Goal: Communication & Community: Answer question/provide support

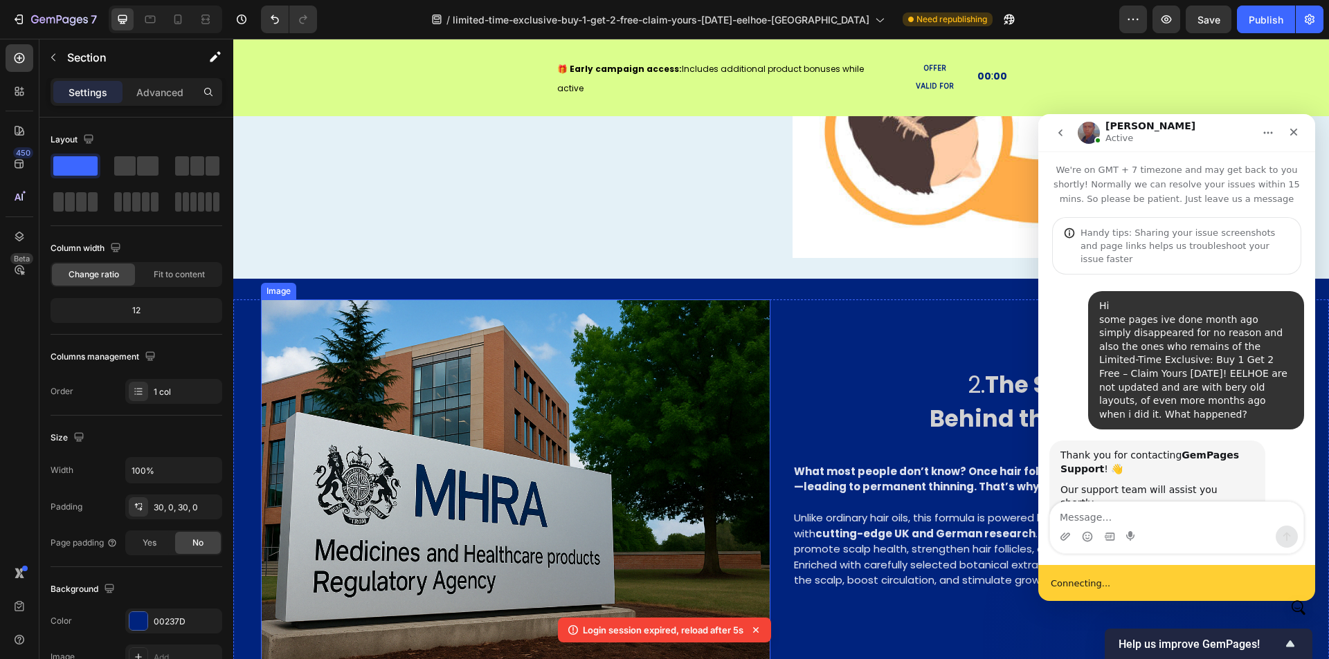
scroll to position [1176, 0]
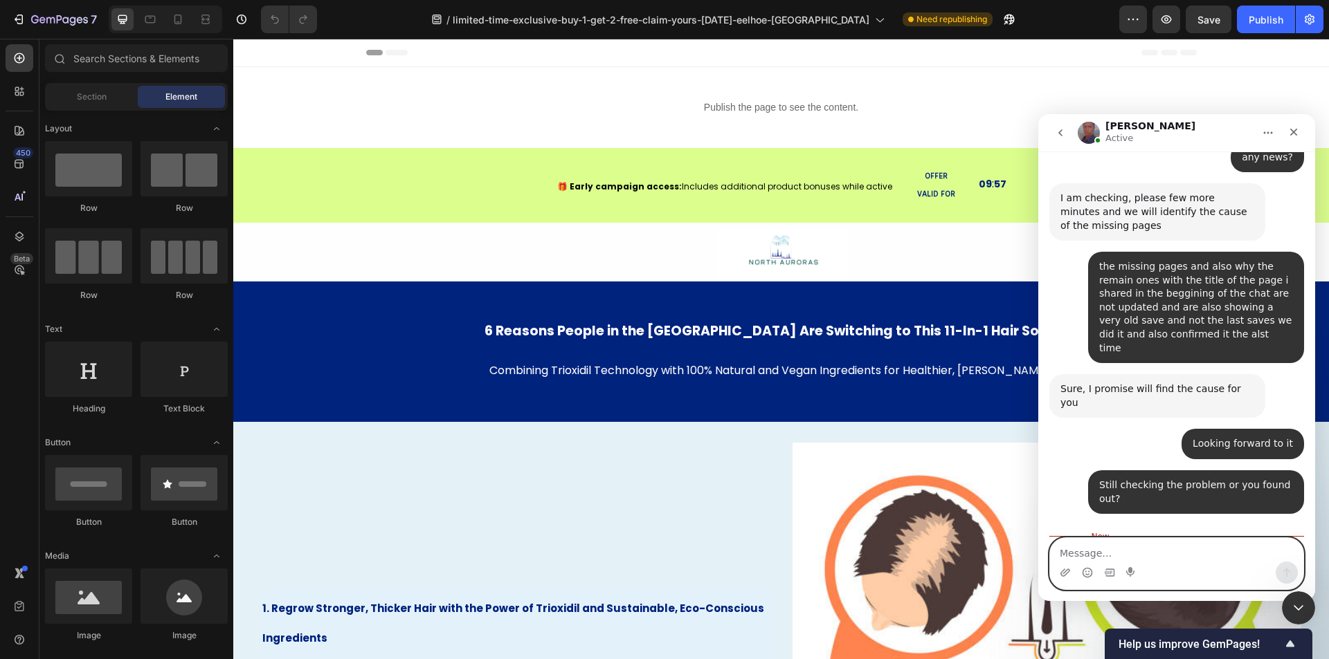
scroll to position [1501, 0]
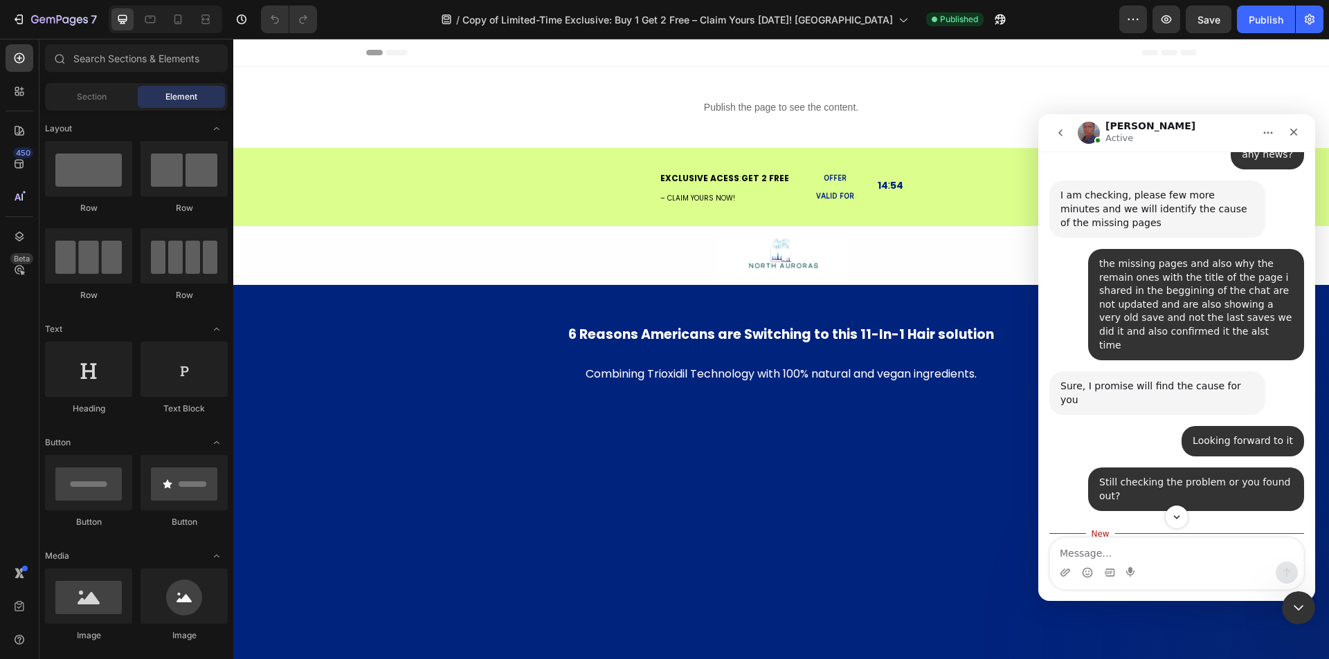
scroll to position [1378, 0]
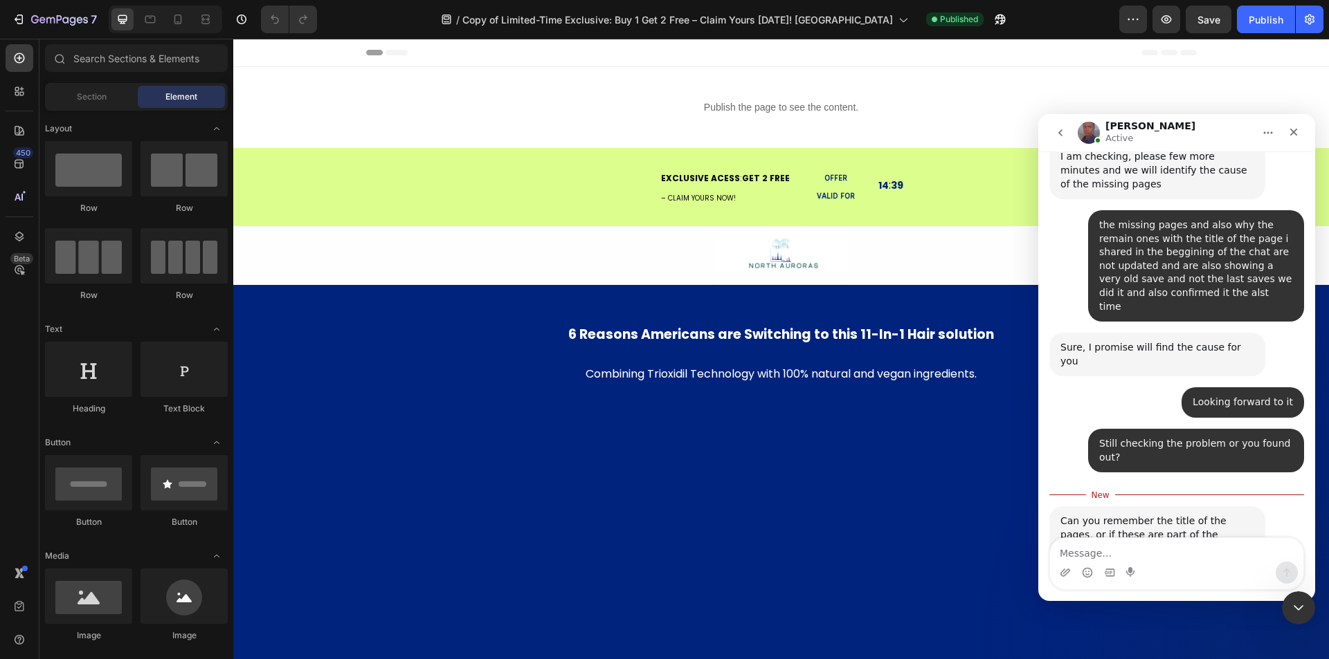
click at [1150, 583] on img "Jay says…" at bounding box center [1152, 629] width 185 height 92
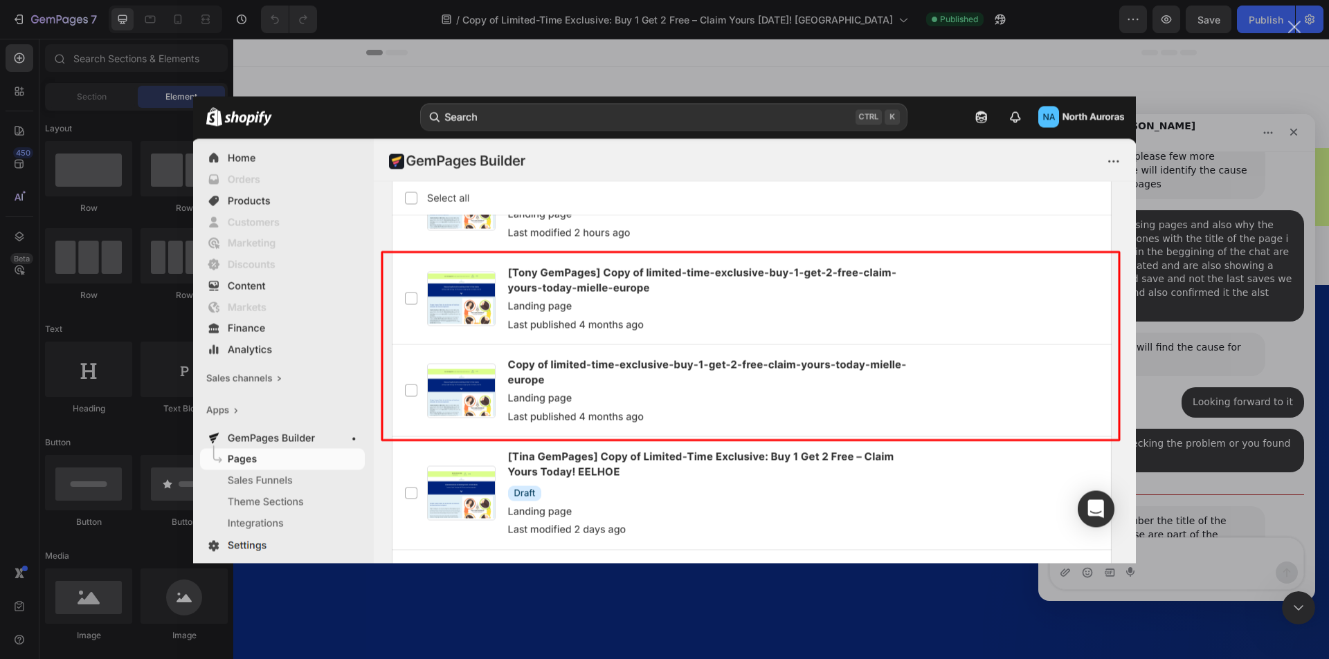
click at [1246, 194] on div "Intercom messenger" at bounding box center [664, 329] width 1329 height 659
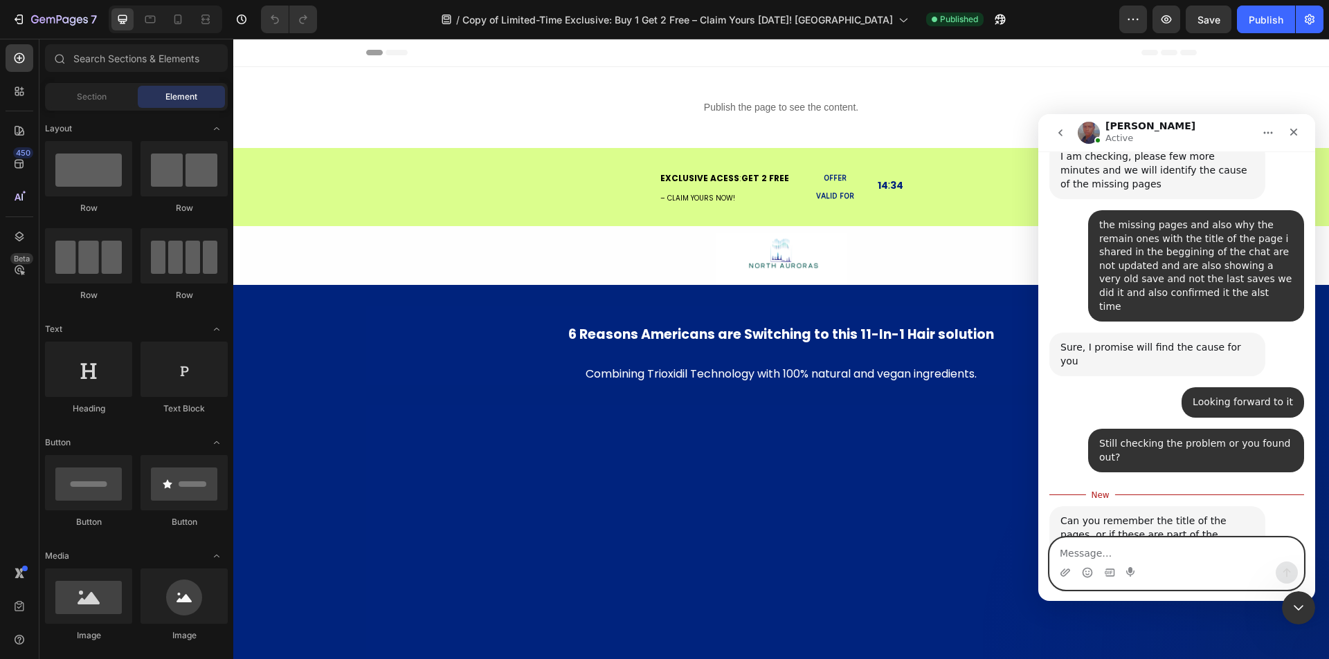
click at [1140, 548] on textarea "Message…" at bounding box center [1176, 550] width 253 height 24
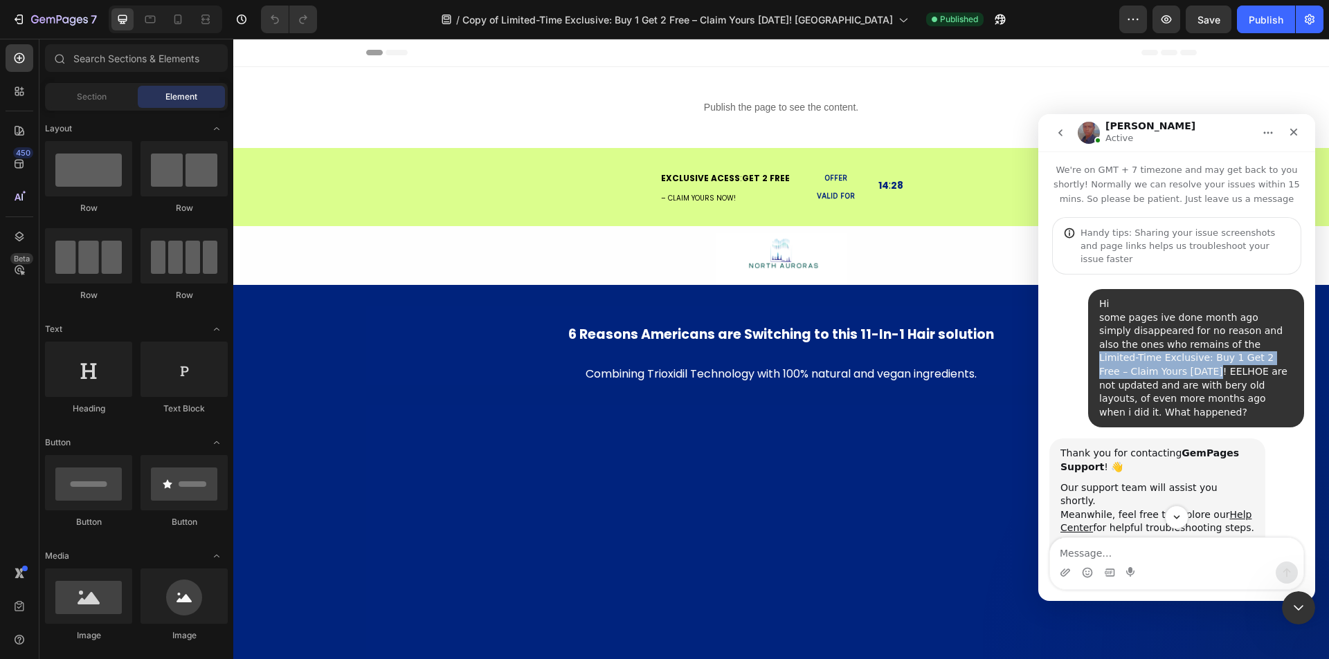
drag, startPoint x: 1179, startPoint y: 331, endPoint x: 1263, endPoint y: 343, distance: 84.5
click at [1263, 343] on div "Hi some pages ive done month ago simply disappeared for no reason and also the …" at bounding box center [1196, 359] width 194 height 122
copy div "Limited-Time Exclusive: Buy 1 Get 2 Free – Claim Yours [DATE]!"
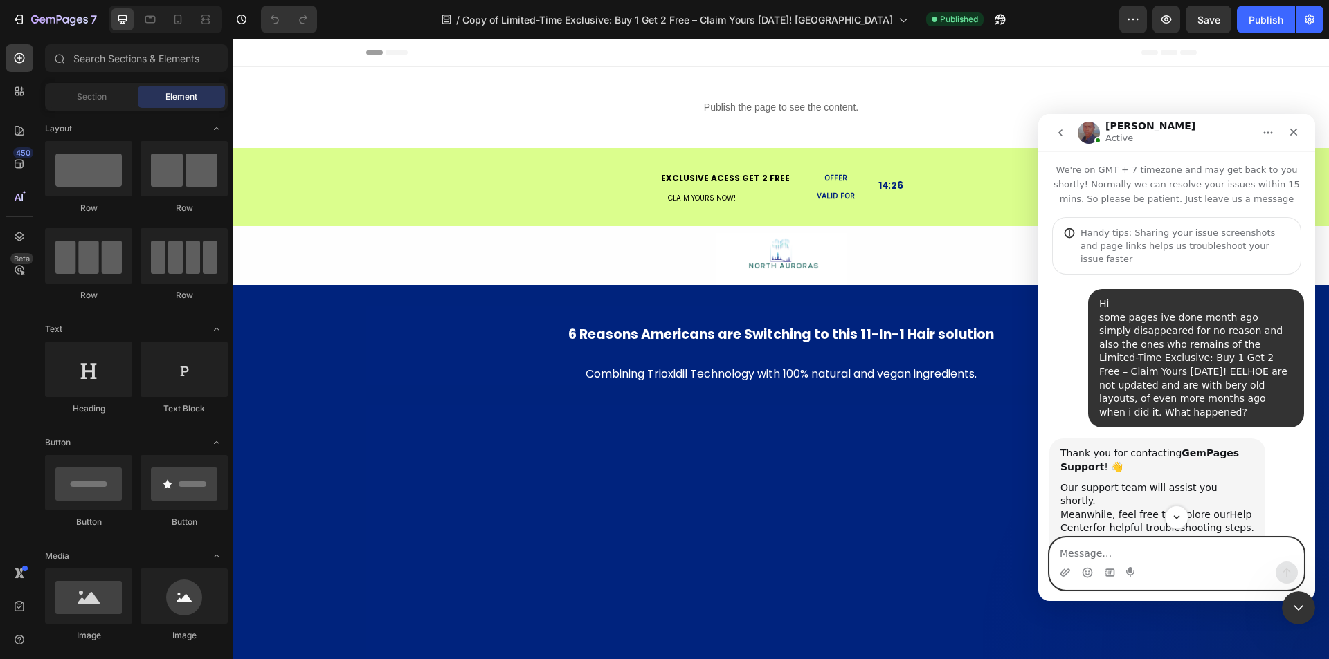
click at [1191, 556] on textarea "Message…" at bounding box center [1176, 550] width 253 height 24
paste textarea "Limited-Time Exclusive: Buy 1 Get 2 Free – Claim Yours [DATE]!"
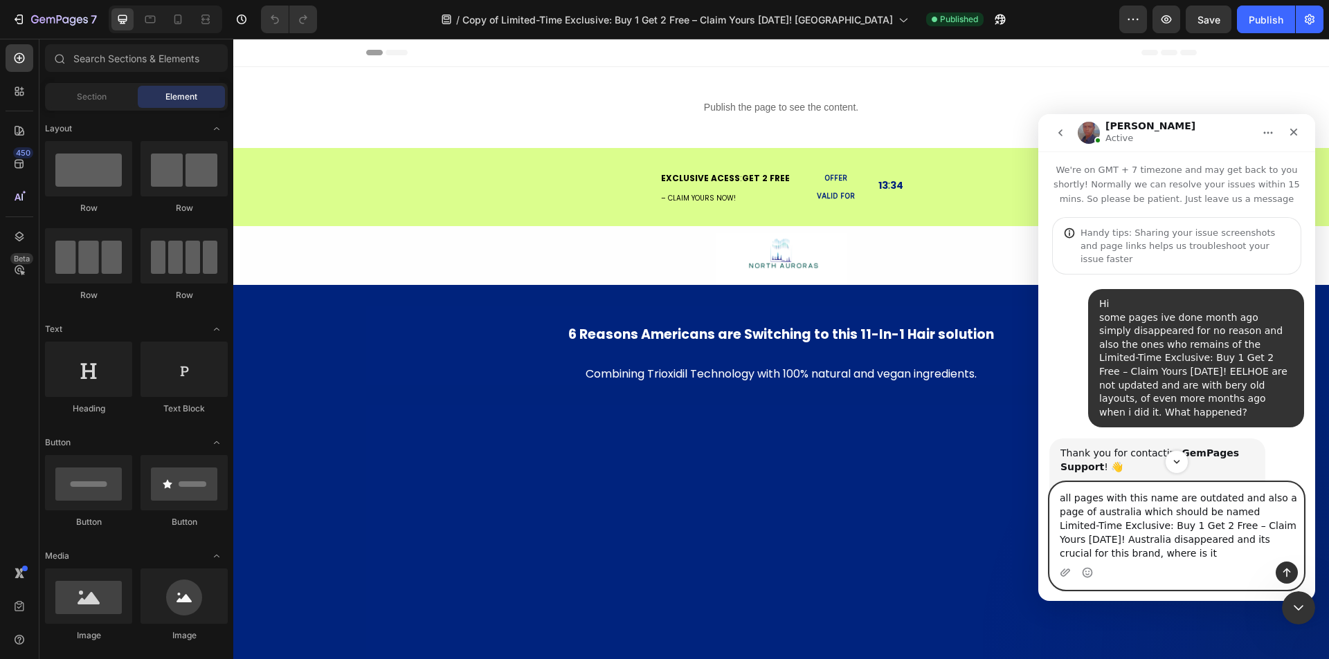
click at [1162, 497] on textarea "all pages with this name are outdated and also a page of australia which should…" at bounding box center [1176, 522] width 253 height 79
paste textarea "Limited-Time Exclusive: Buy 1 Get 2 Free – Claim Yours [DATE]!"
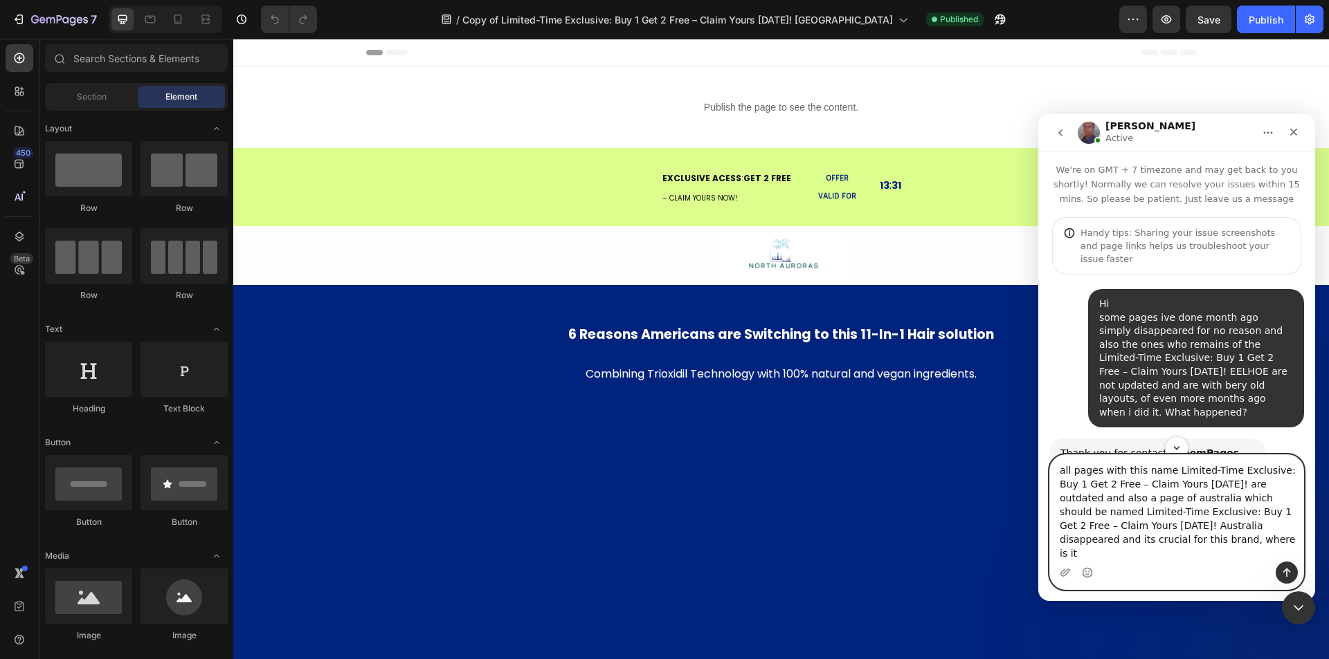
type textarea "all pages with this name Limited-Time Exclusive: Buy 1 Get 2 Free – Claim Yours…"
click at [1286, 568] on icon "Send a message…" at bounding box center [1286, 572] width 11 height 11
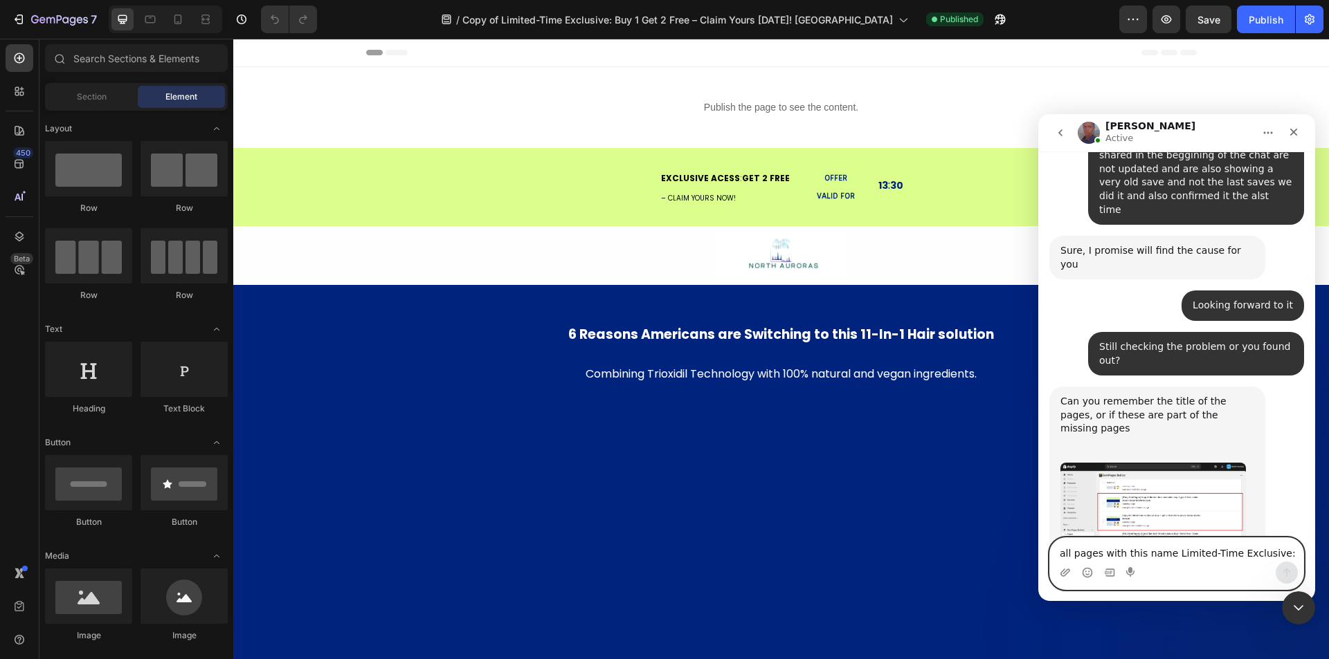
scroll to position [1478, 0]
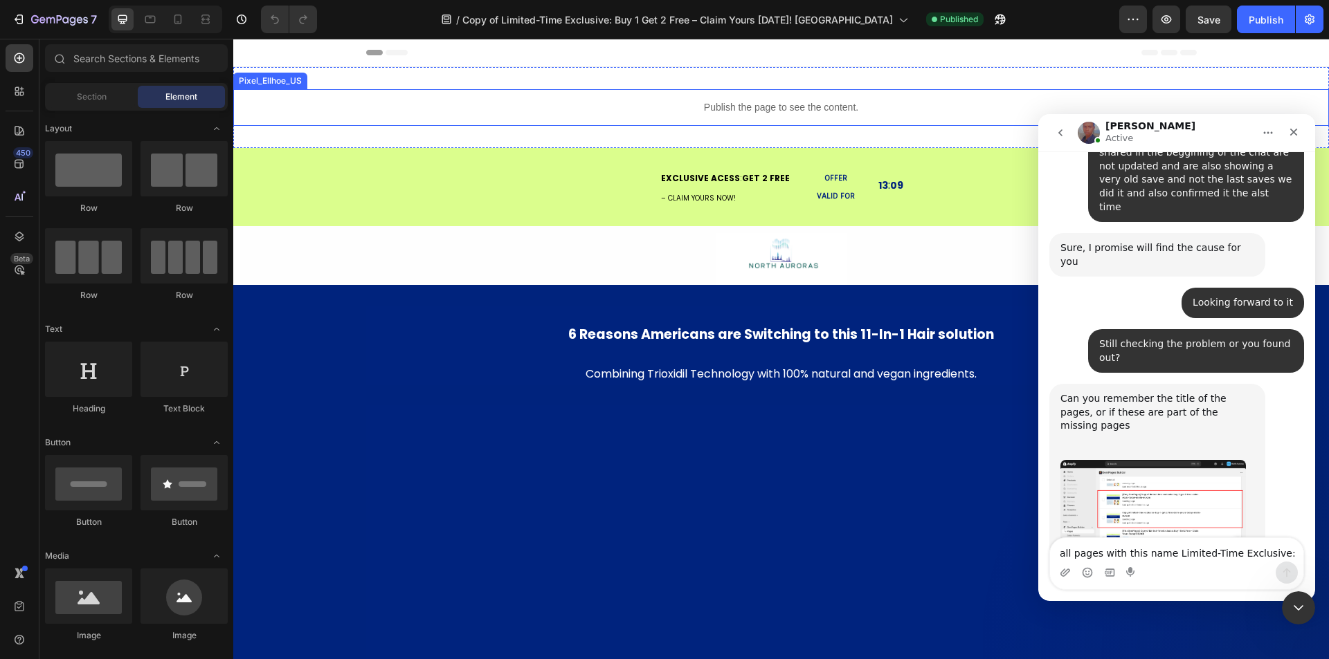
click at [833, 113] on p "Publish the page to see the content." at bounding box center [780, 107] width 1095 height 15
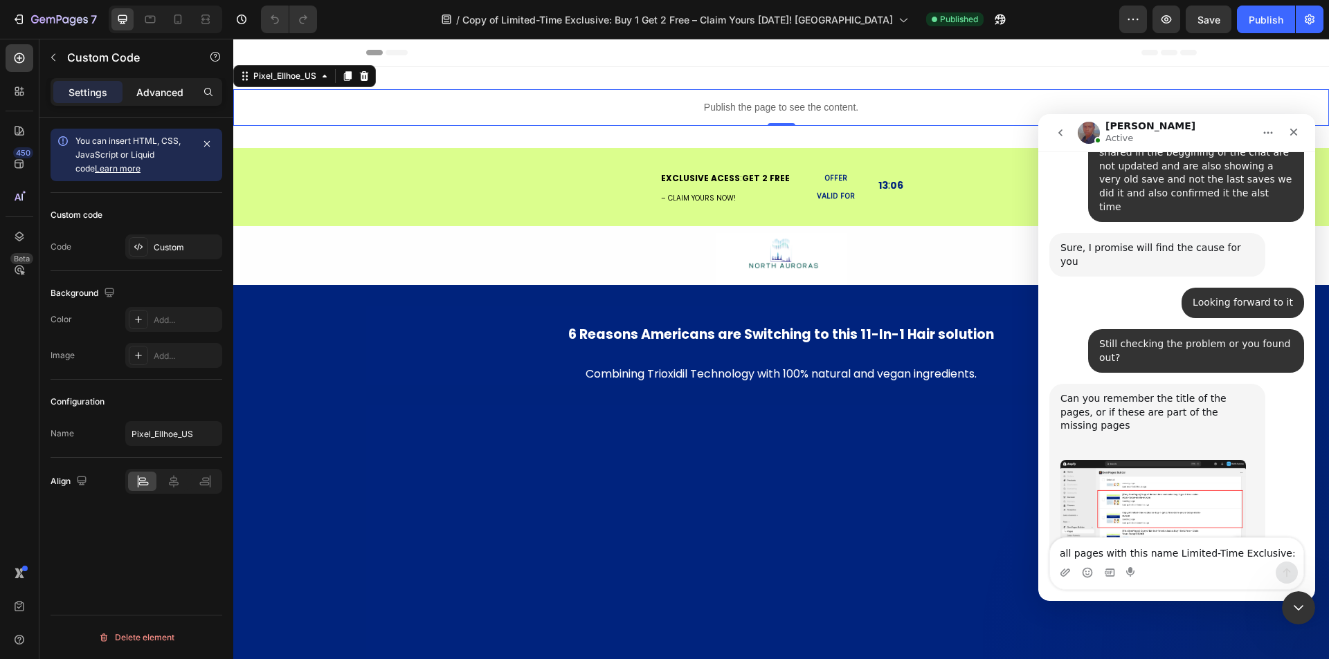
click at [144, 85] on p "Advanced" at bounding box center [159, 92] width 47 height 15
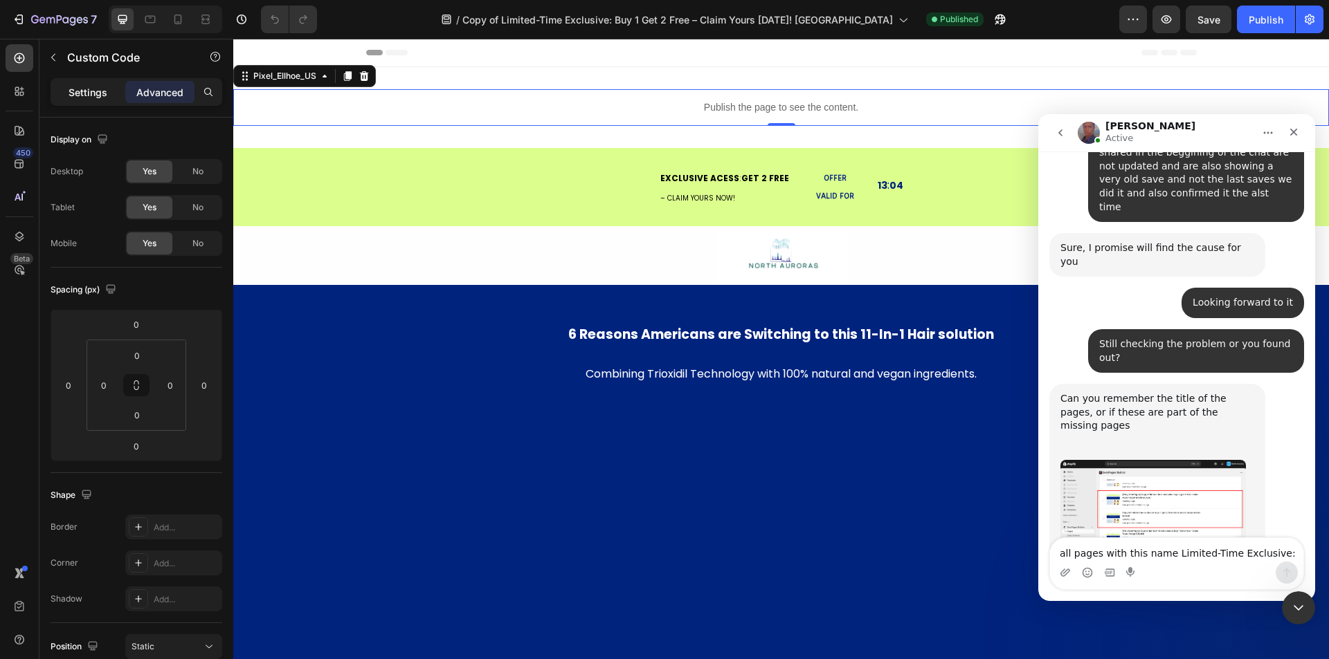
click at [94, 102] on div "Settings" at bounding box center [87, 92] width 69 height 22
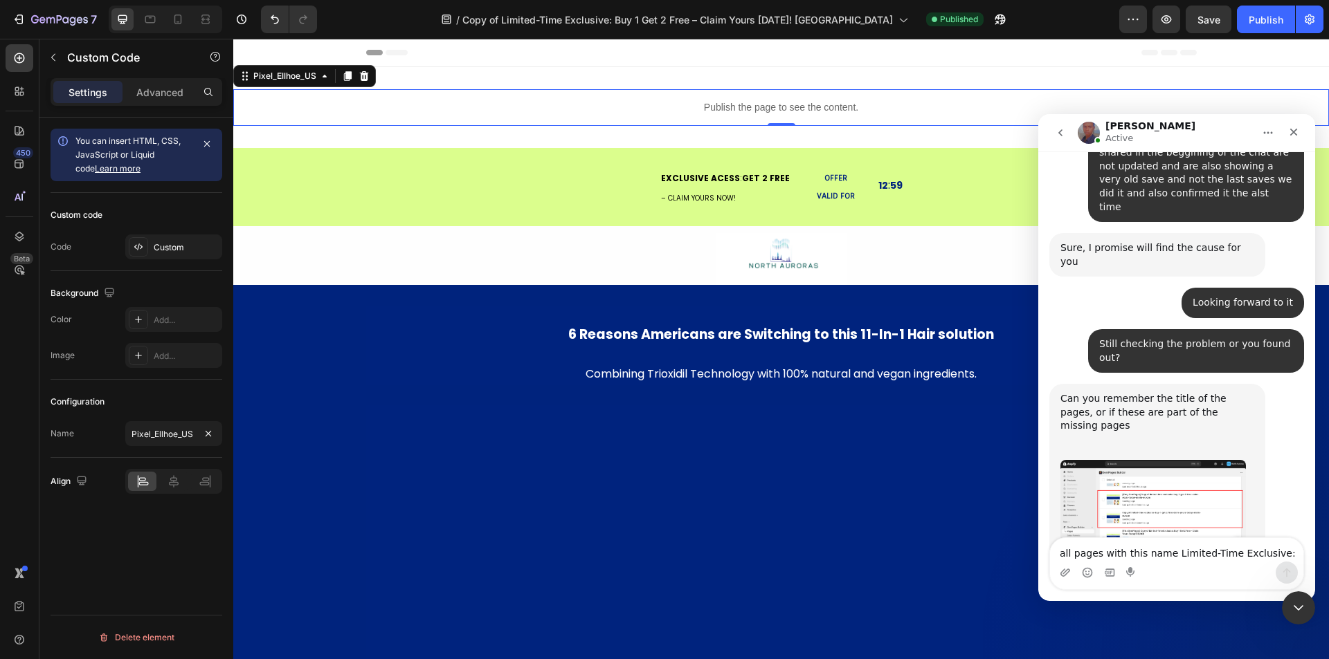
click at [101, 233] on div "Custom code Code Custom" at bounding box center [137, 232] width 172 height 78
click at [170, 247] on div "Custom" at bounding box center [186, 248] width 65 height 12
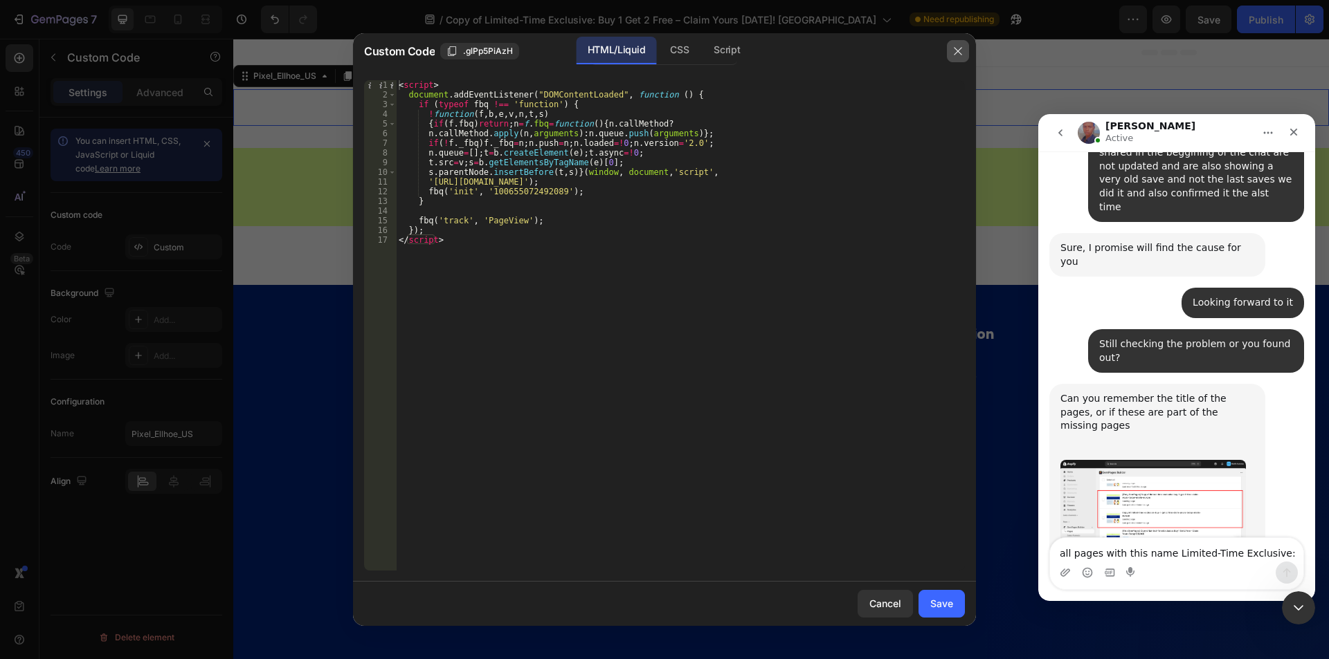
click at [962, 52] on icon "button" at bounding box center [957, 51] width 11 height 11
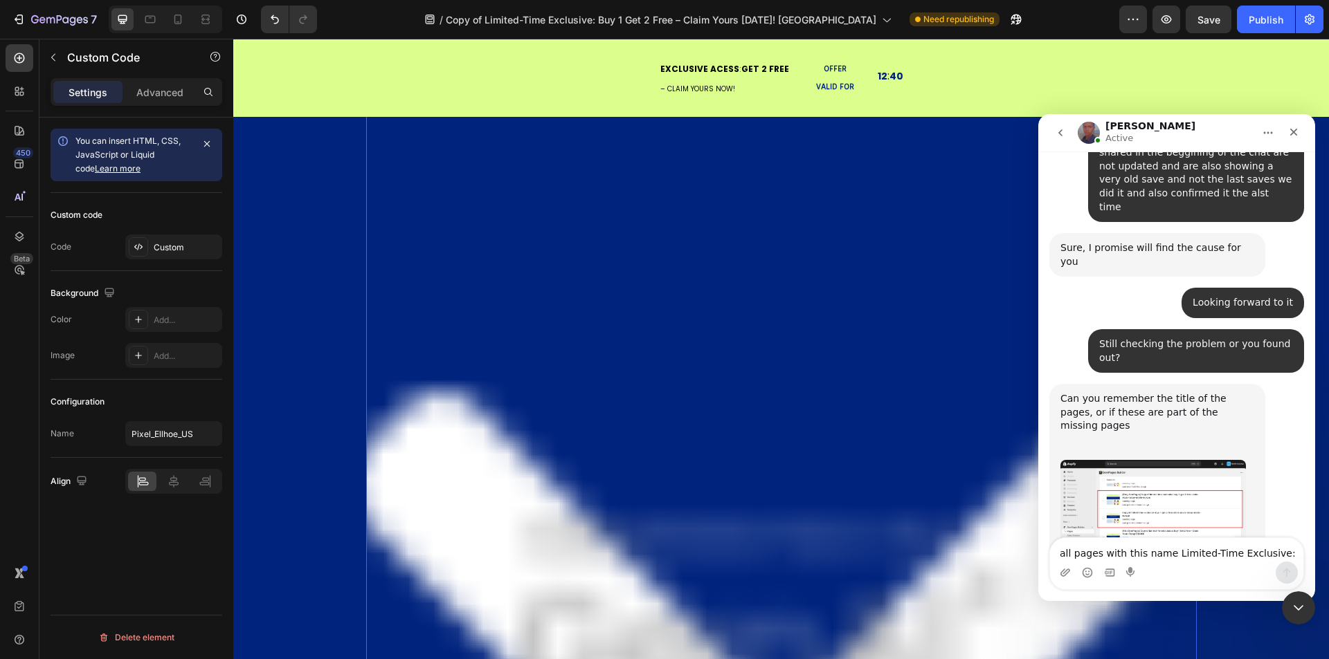
scroll to position [346, 0]
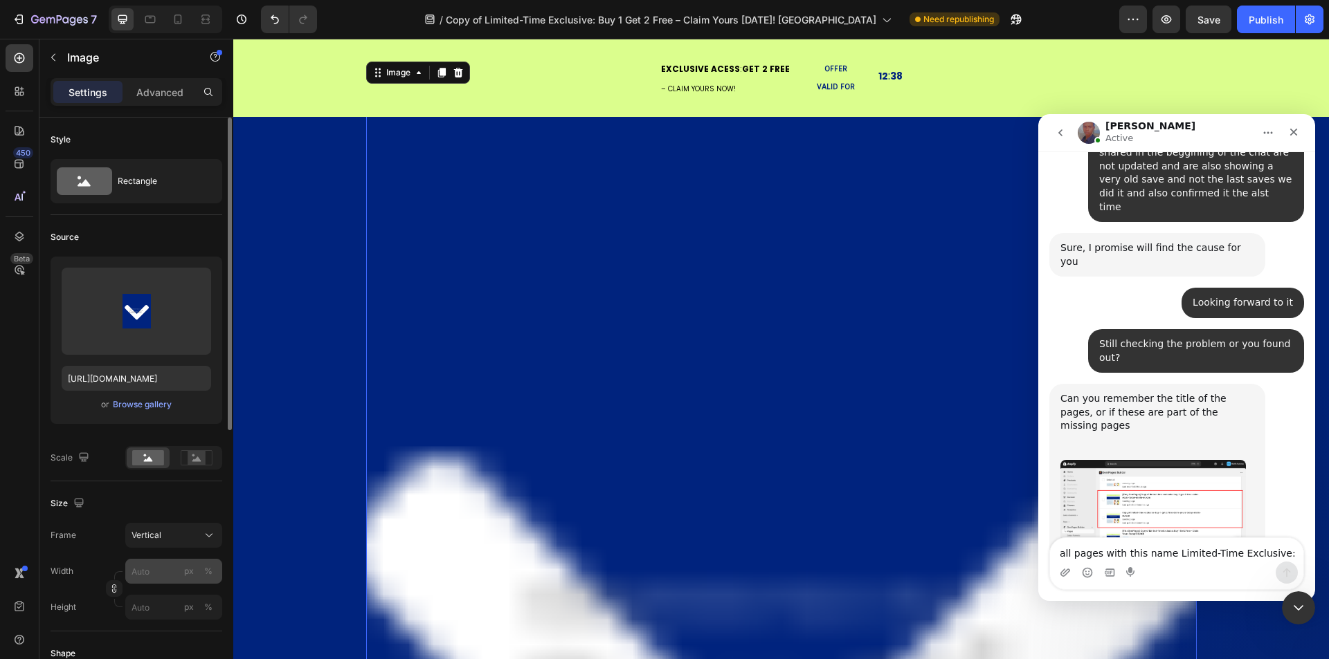
scroll to position [208, 0]
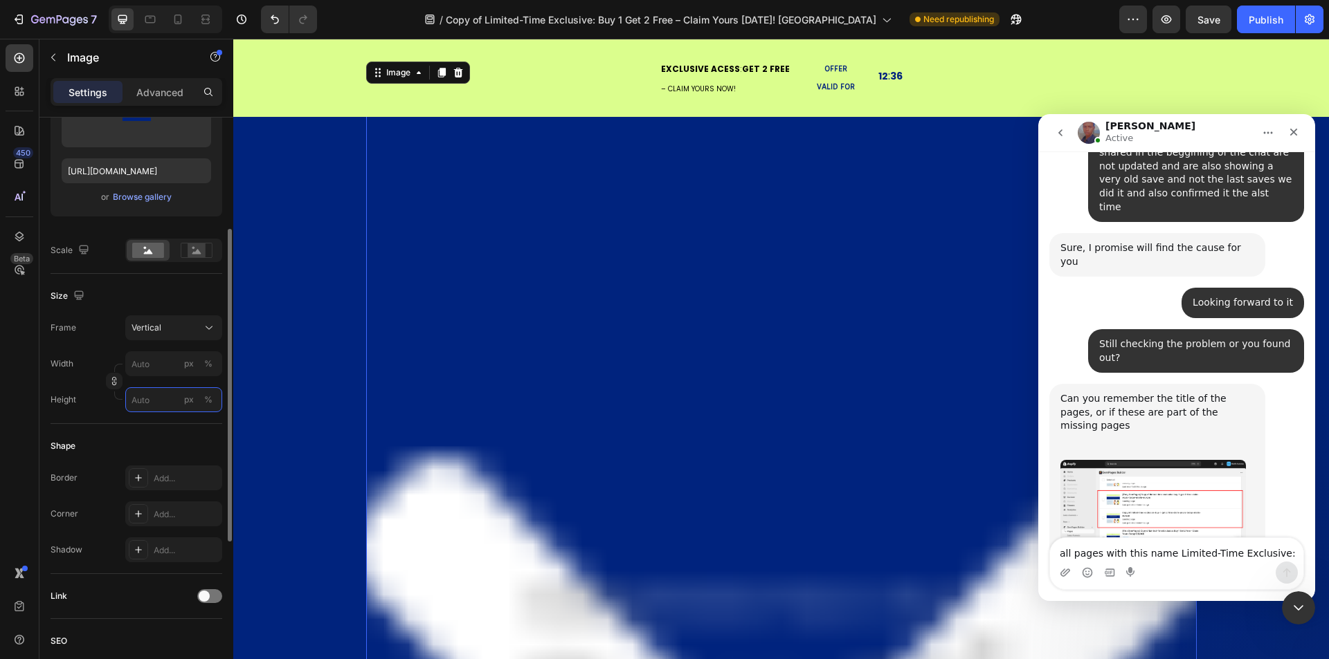
click at [154, 395] on input "px %" at bounding box center [173, 400] width 97 height 25
type input "0"
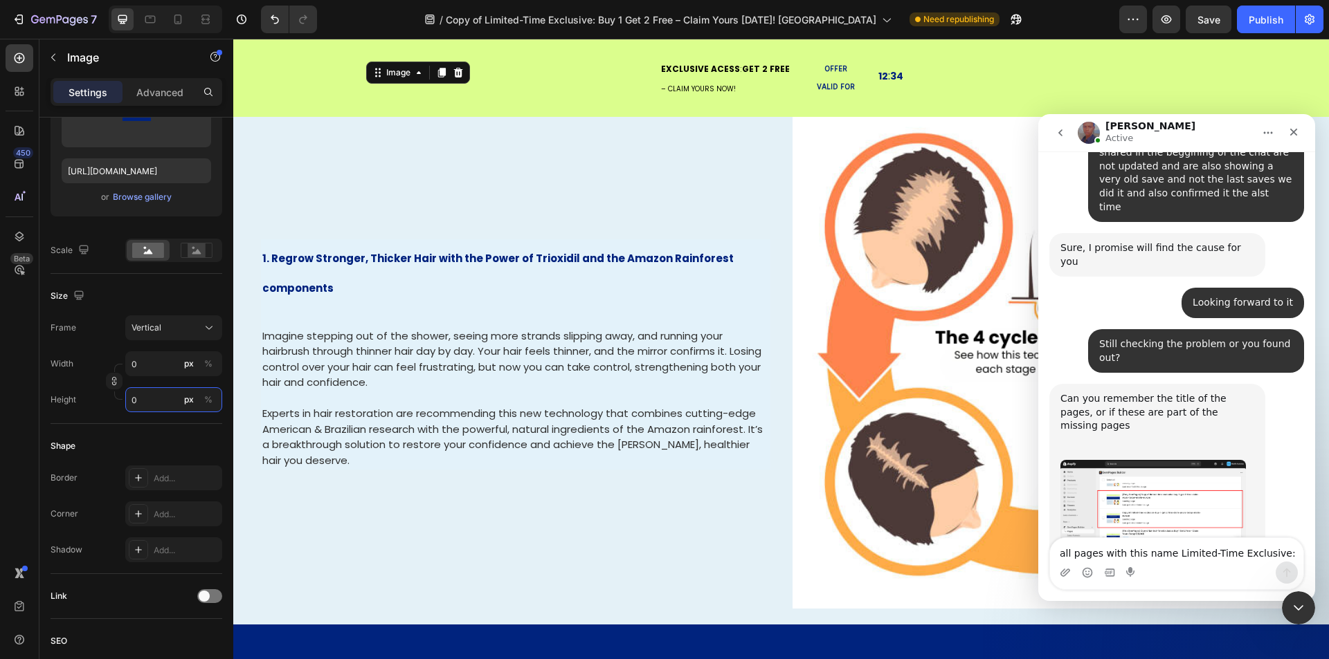
scroll to position [0, 0]
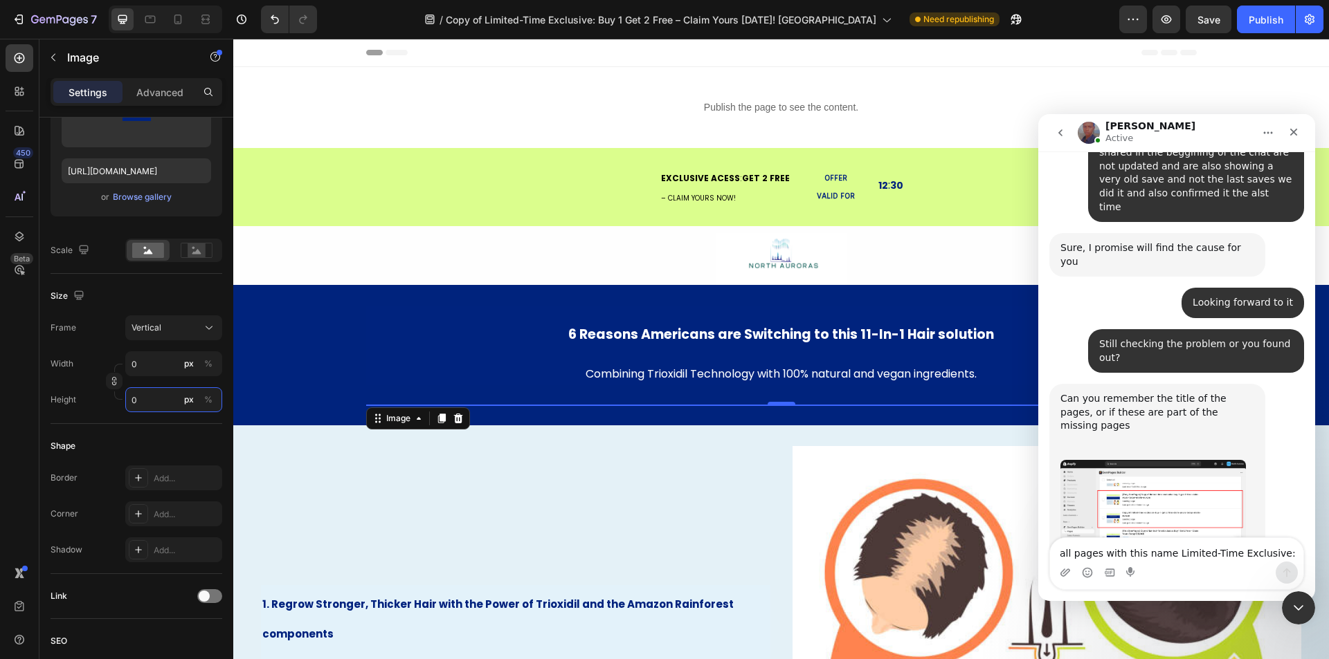
type input "0"
click at [22, 21] on icon "button" at bounding box center [20, 20] width 6 height 10
